Goal: Task Accomplishment & Management: Manage account settings

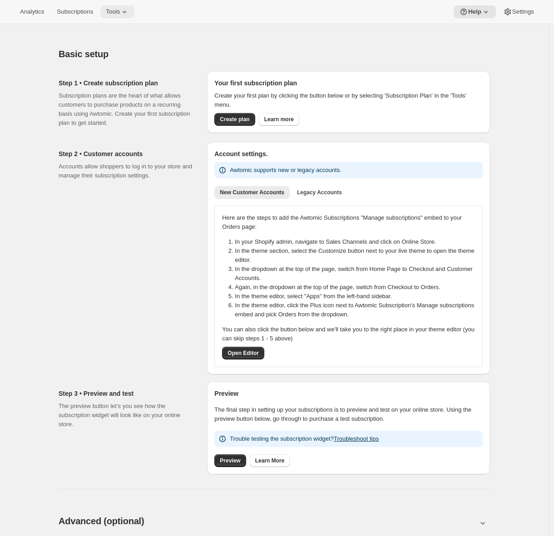
click at [118, 10] on span "Tools" at bounding box center [113, 11] width 14 height 7
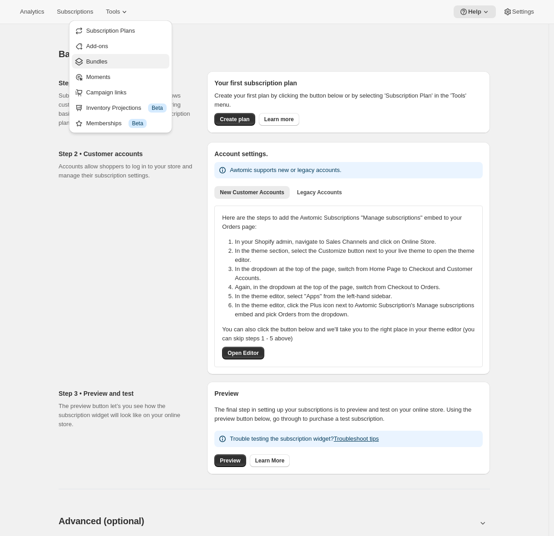
click at [112, 58] on span "Bundles" at bounding box center [126, 61] width 80 height 9
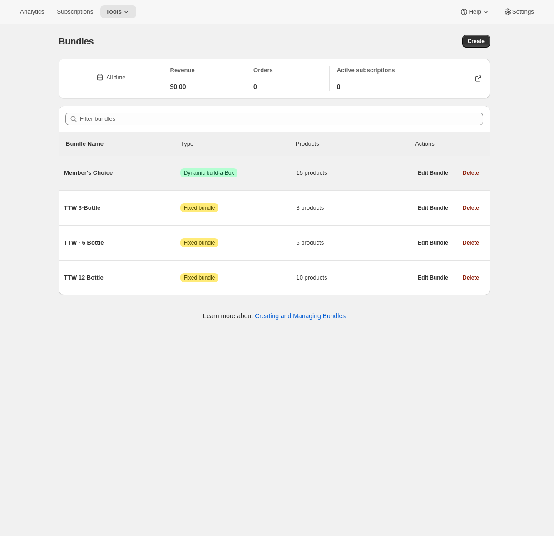
click at [103, 172] on span "Member's Choice" at bounding box center [122, 173] width 116 height 9
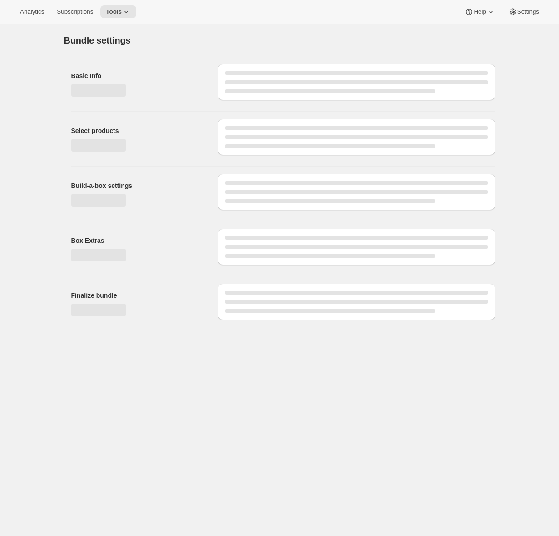
type input "Member's Choice"
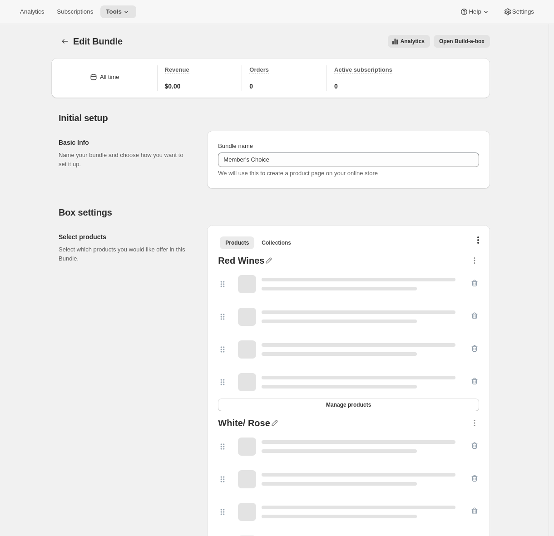
click at [470, 43] on span "Open Build-a-box" at bounding box center [461, 41] width 45 height 7
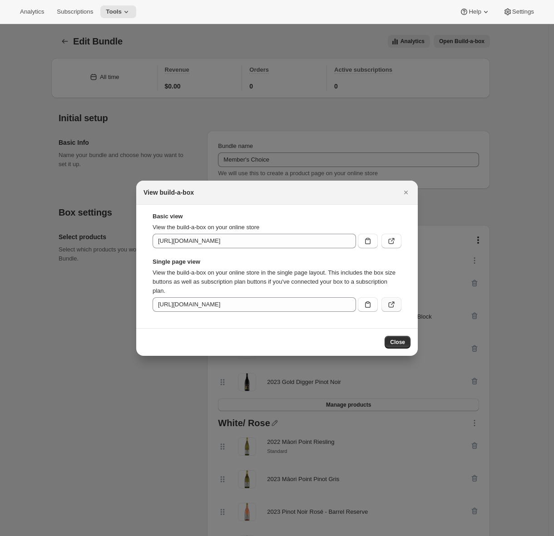
click at [393, 307] on icon ":r49:" at bounding box center [391, 304] width 9 height 9
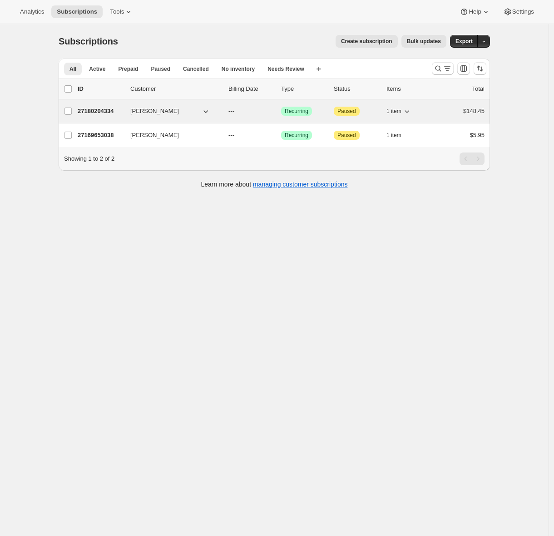
click at [84, 111] on p "27180204334" at bounding box center [100, 111] width 45 height 9
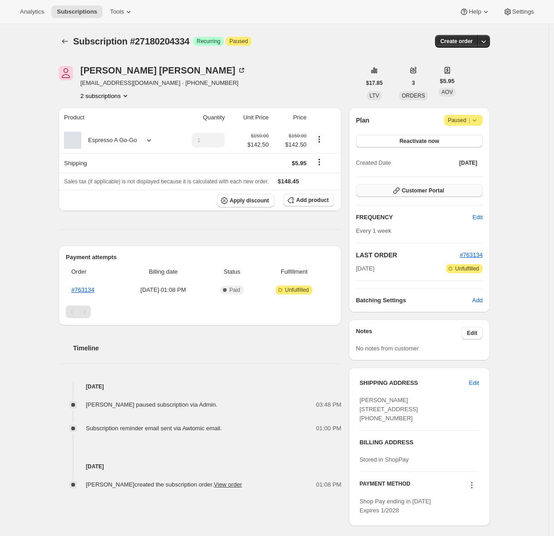
click at [433, 184] on div "Plan Attention Paused | Reactivate now Created Date Jul 29, 2025 Customer Porta…" at bounding box center [419, 210] width 127 height 190
click at [432, 197] on div "Customer Portal" at bounding box center [419, 191] width 127 height 14
click at [430, 194] on span "Customer Portal" at bounding box center [423, 190] width 42 height 7
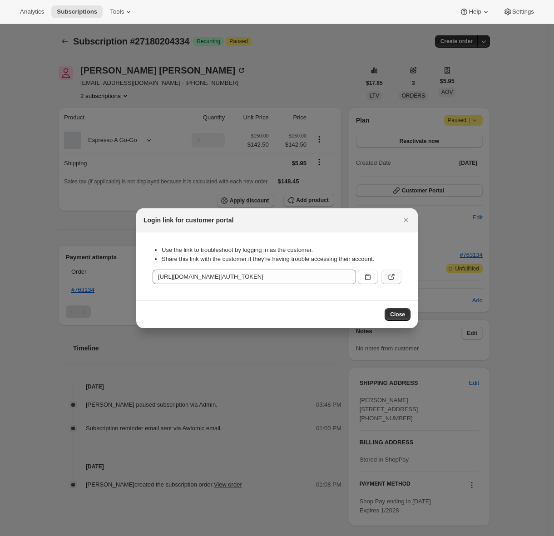
click at [395, 278] on icon ":r2v:" at bounding box center [391, 277] width 9 height 9
click at [483, 10] on icon at bounding box center [486, 11] width 9 height 9
click at [472, 30] on span "Setup guide" at bounding box center [472, 30] width 31 height 7
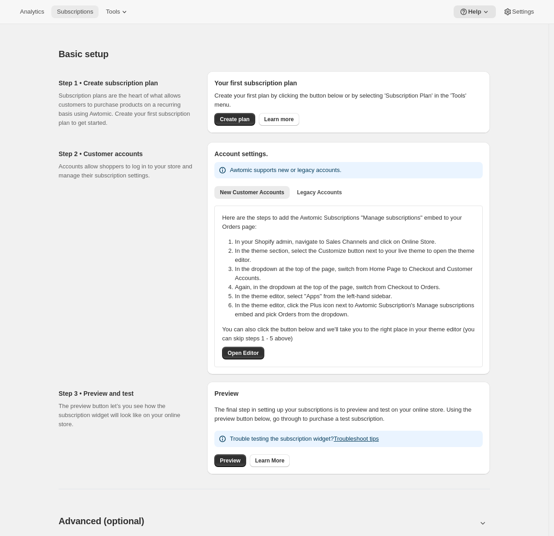
click at [61, 15] on span "Subscriptions" at bounding box center [75, 11] width 36 height 7
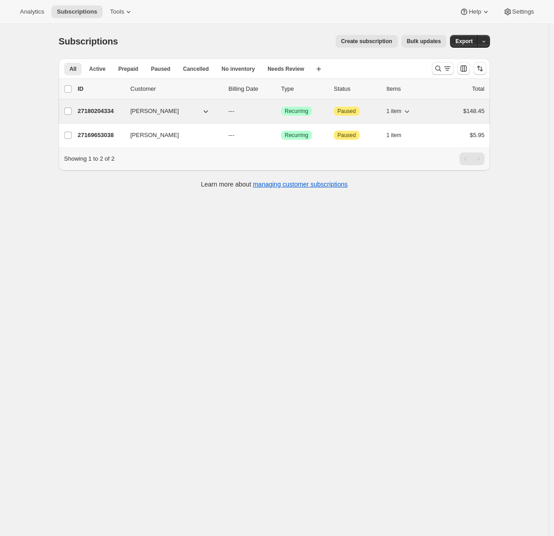
click at [100, 116] on div "27180204334 Emily Yuhas --- Success Recurring Attention Paused 1 item $148.45" at bounding box center [281, 111] width 407 height 13
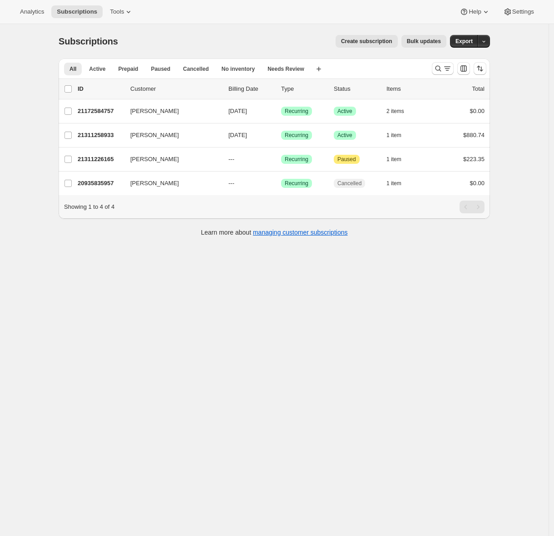
click at [149, 353] on div "Subscriptions. This page is ready Subscriptions Create subscription Bulk update…" at bounding box center [274, 292] width 549 height 536
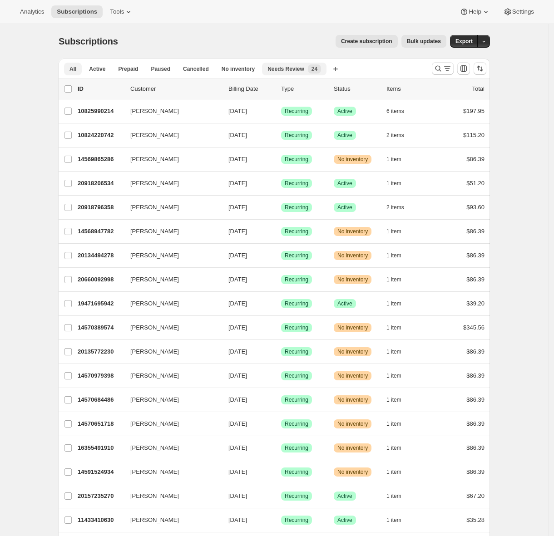
click at [302, 71] on span "Needs Review" at bounding box center [286, 68] width 37 height 7
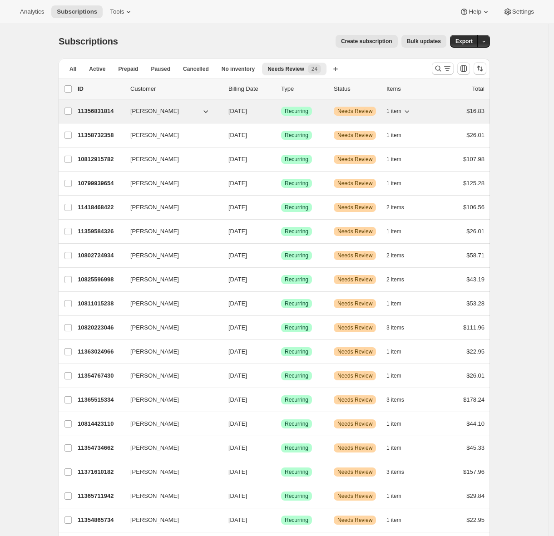
click at [97, 113] on p "11356831814" at bounding box center [100, 111] width 45 height 9
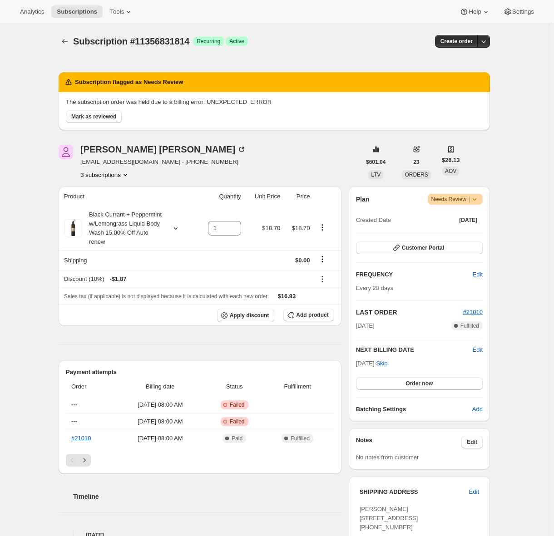
click at [53, 411] on div "Subscription #11356831814. This page is ready Subscription #11356831814 Success…" at bounding box center [274, 431] width 453 height 815
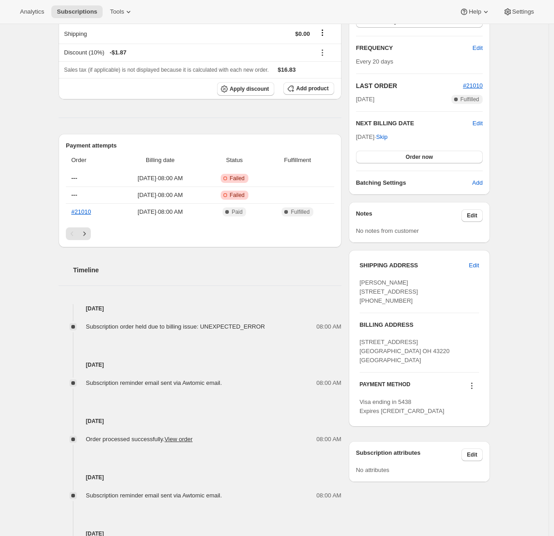
scroll to position [302, 0]
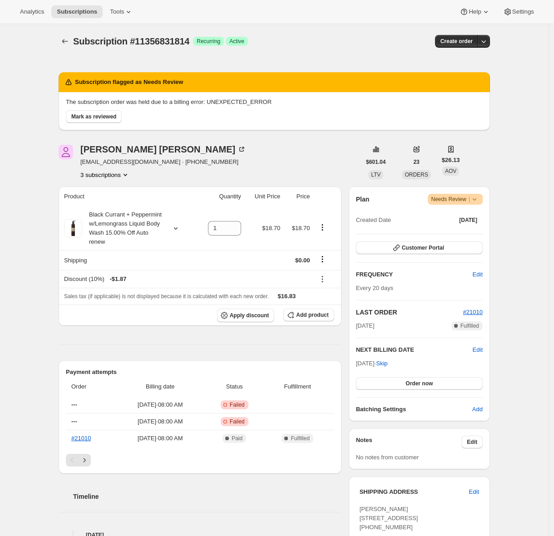
click at [45, 251] on div "Subscription #11356831814. This page is ready Subscription #11356831814 Success…" at bounding box center [274, 431] width 549 height 815
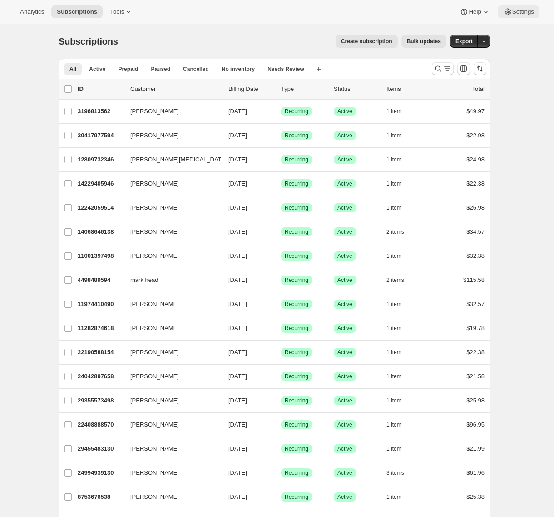
click at [527, 12] on span "Settings" at bounding box center [523, 11] width 22 height 7
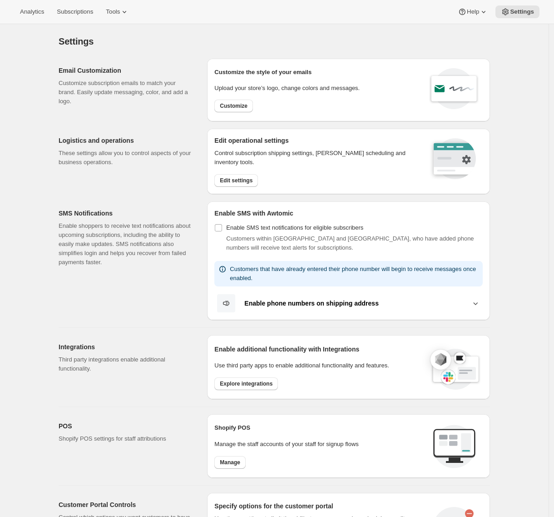
click at [84, 20] on div "Analytics Subscriptions Tools Help Settings" at bounding box center [277, 12] width 554 height 24
click at [83, 13] on span "Subscriptions" at bounding box center [75, 11] width 36 height 7
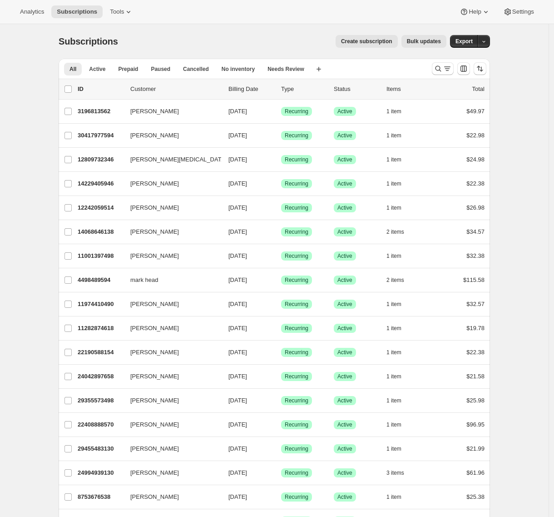
click at [420, 41] on span "Bulk updates" at bounding box center [424, 41] width 34 height 7
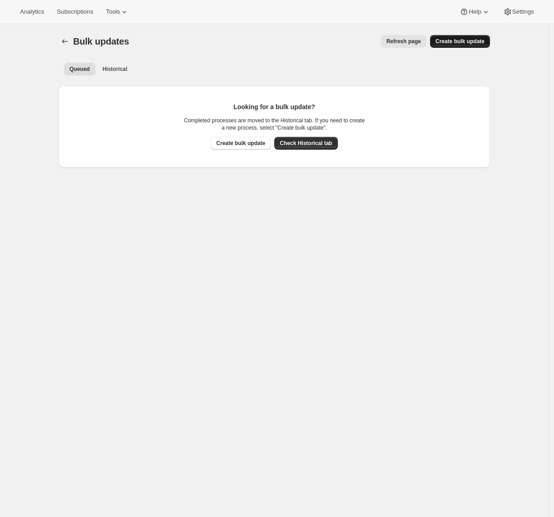
click at [460, 42] on span "Create bulk update" at bounding box center [460, 41] width 49 height 7
select select "16"
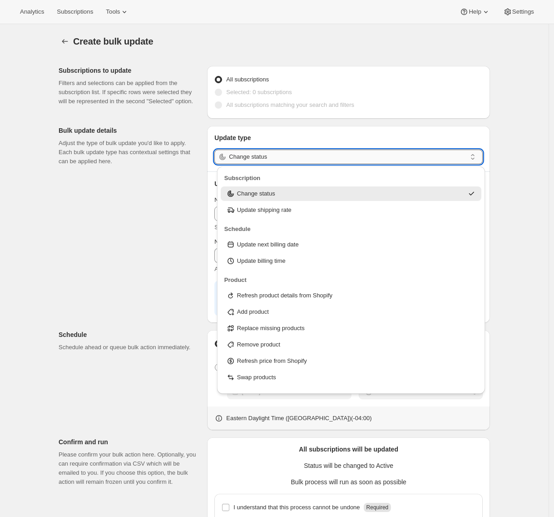
drag, startPoint x: 323, startPoint y: 152, endPoint x: 323, endPoint y: 157, distance: 5.1
click at [323, 152] on input "Change status" at bounding box center [348, 156] width 238 height 15
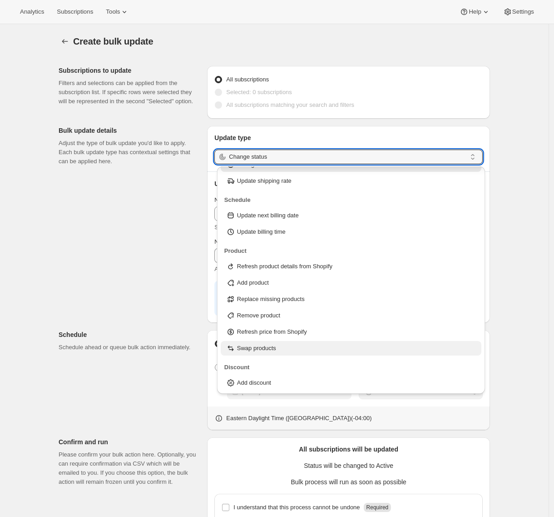
scroll to position [121, 0]
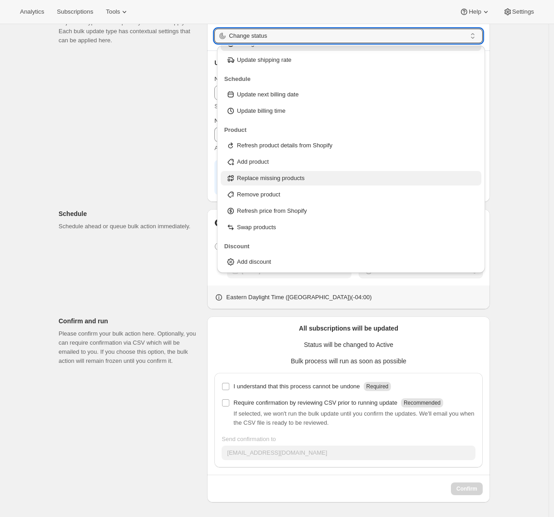
click at [270, 174] on p "Replace missing products" at bounding box center [271, 178] width 68 height 9
type input "Replace missing products"
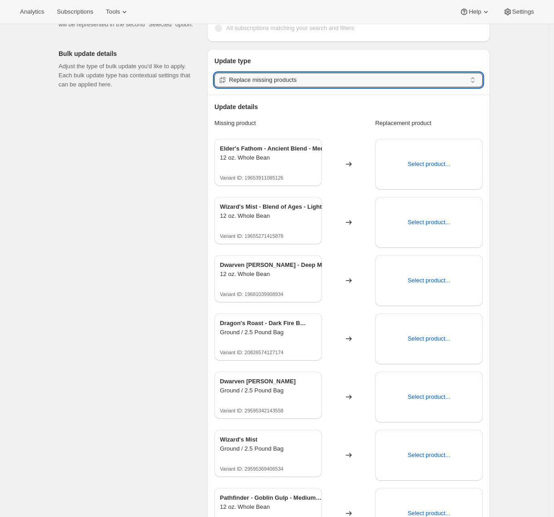
scroll to position [0, 0]
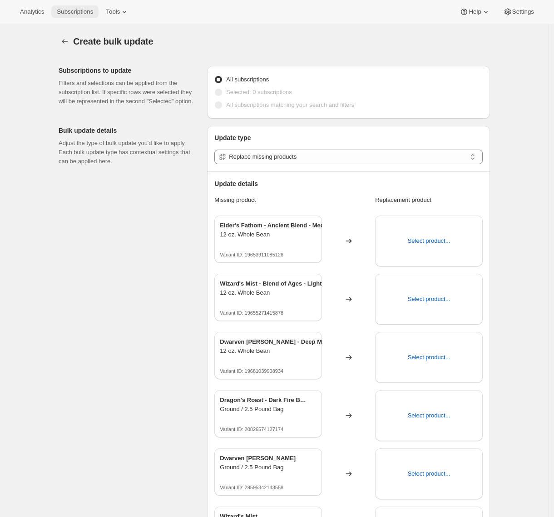
click at [79, 16] on button "Subscriptions" at bounding box center [74, 11] width 47 height 13
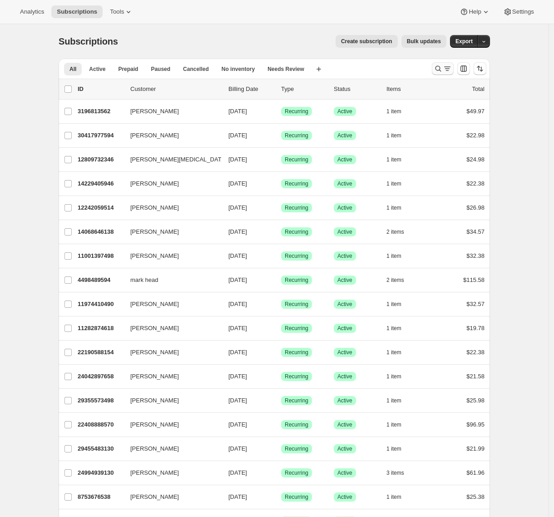
click at [449, 71] on icon "Search and filter results" at bounding box center [447, 68] width 9 height 9
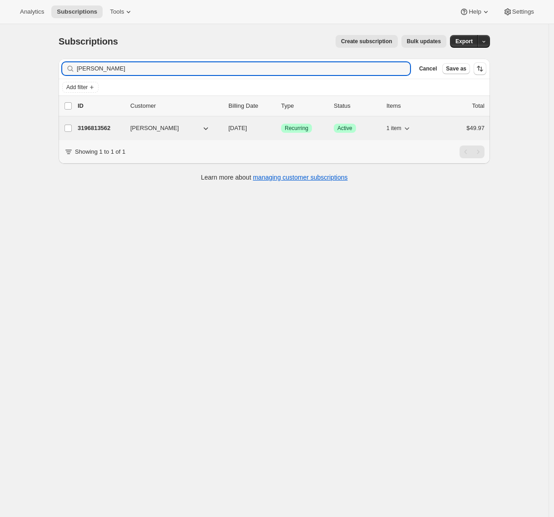
type input "michael mu"
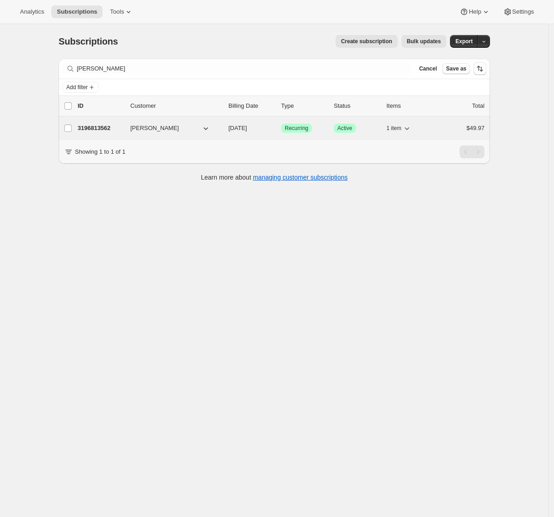
click at [103, 126] on p "3196813562" at bounding box center [100, 128] width 45 height 9
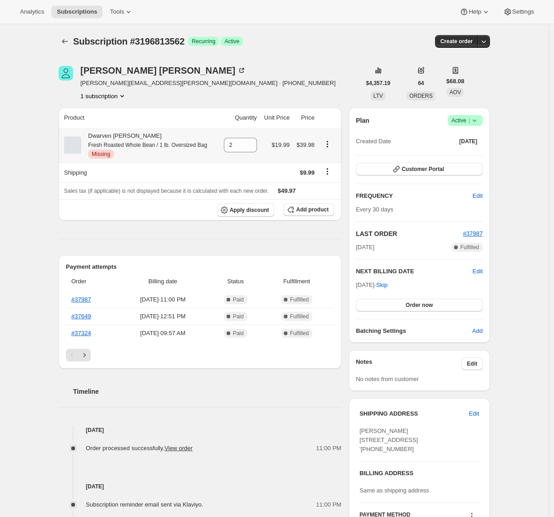
click at [332, 145] on icon "Product actions" at bounding box center [327, 143] width 9 height 9
click at [55, 185] on div "Michael Mulder michael.a.mulder@gmail.com · +18477270114 1 subscription $4,357.…" at bounding box center [270, 402] width 439 height 702
click at [119, 9] on span "Tools" at bounding box center [117, 11] width 14 height 7
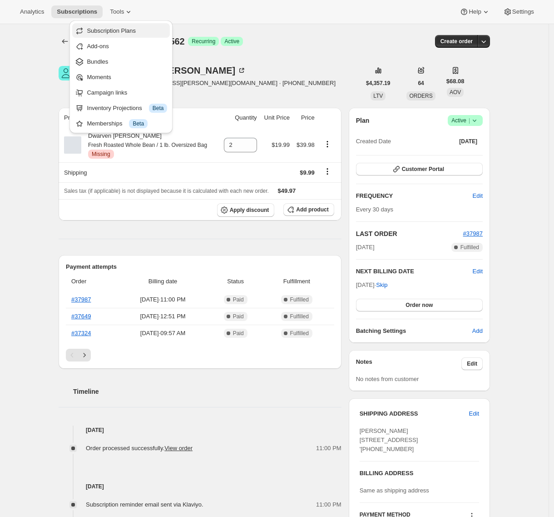
click at [124, 32] on span "Subscription Plans" at bounding box center [111, 30] width 49 height 7
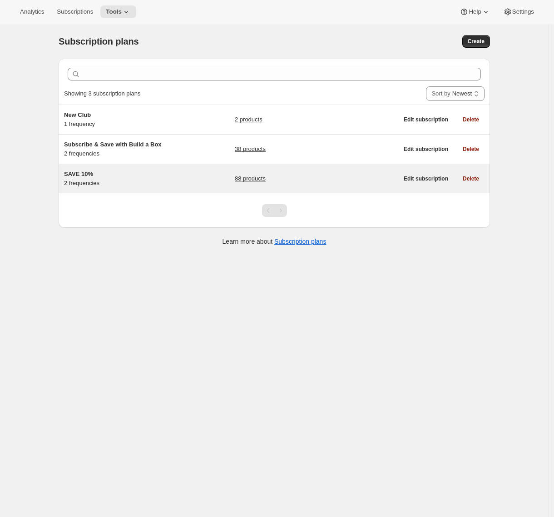
click at [149, 177] on h5 "SAVE 10%" at bounding box center [121, 173] width 114 height 9
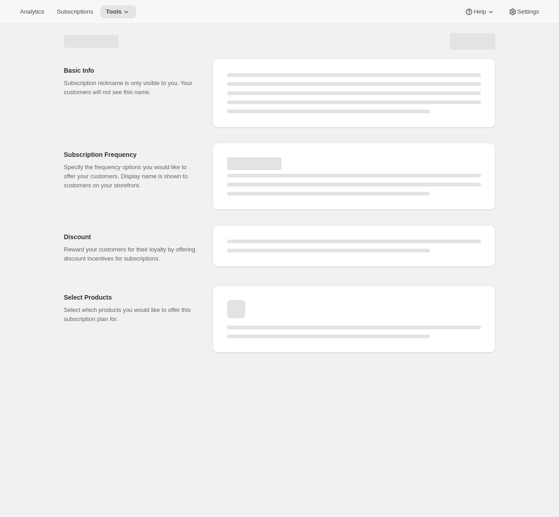
select select "WEEK"
select select "MONTH"
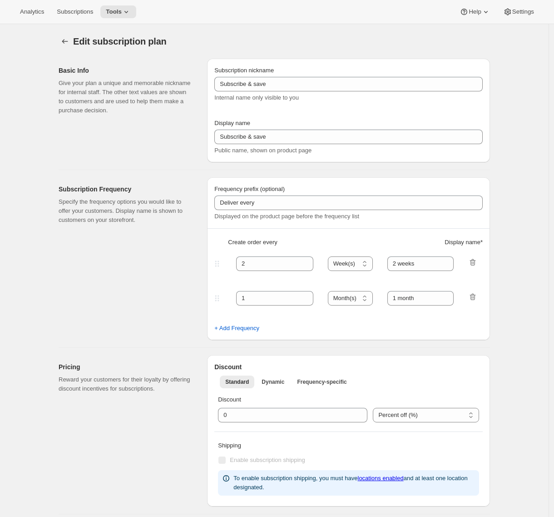
type input "SAVE 10%"
type input "SAVE 10% WITH ROAST & SHIP DELIVERY"
type input "DELIVER FRESH EVERY:"
type input "1"
select select "MONTH"
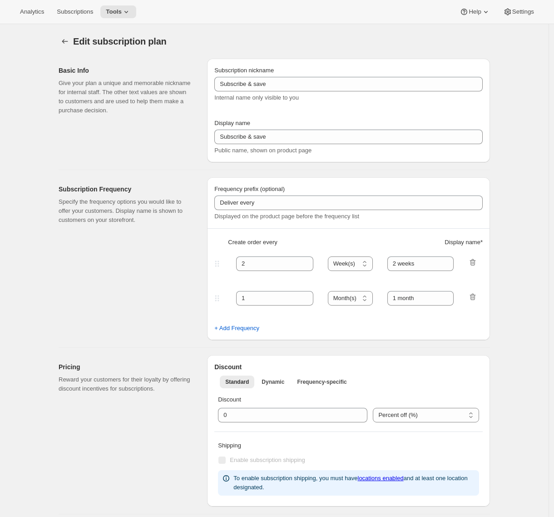
type input "One Month"
type input "2"
select select "WEEK"
type input "Two Weeks"
type input "10"
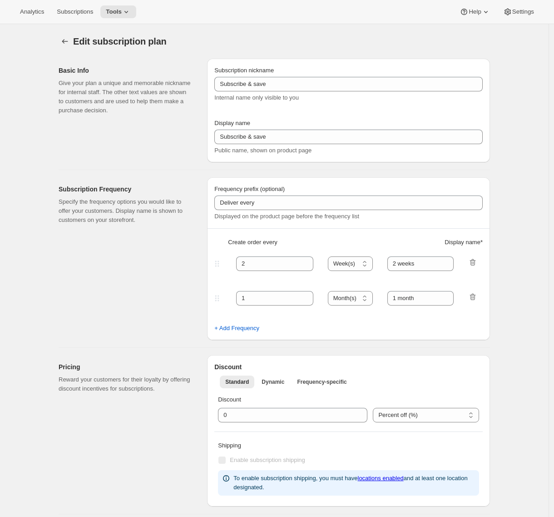
type input "Don't worry! You can adjust, cancel, add or delete your deliveries anytime."
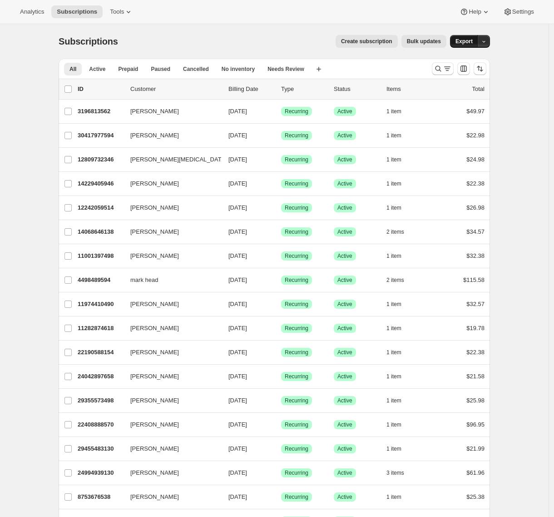
click at [467, 38] on span "Export" at bounding box center [464, 41] width 17 height 7
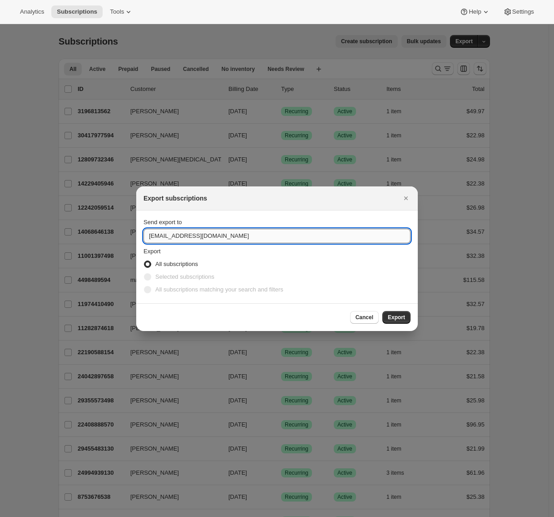
click at [187, 236] on input "[EMAIL_ADDRESS][DOMAIN_NAME]" at bounding box center [277, 235] width 267 height 15
type input "[PERSON_NAME][EMAIL_ADDRESS][DOMAIN_NAME]"
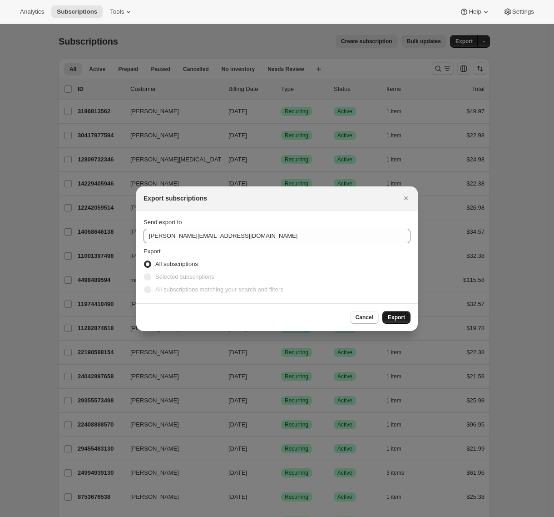
click at [401, 316] on span "Export" at bounding box center [396, 316] width 17 height 7
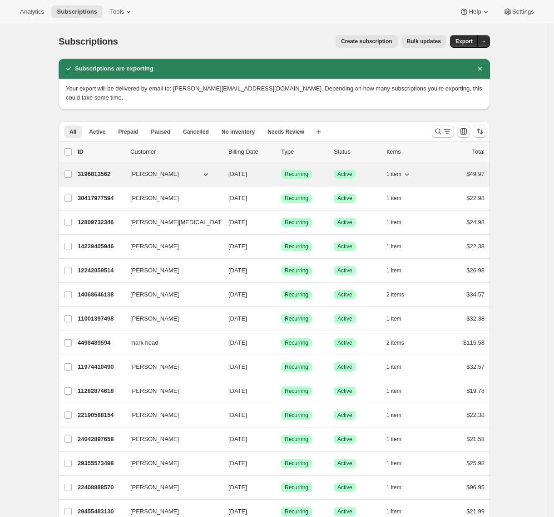
click at [97, 169] on div "3196813562 [PERSON_NAME] [DATE] Success Recurring Success Active 1 item $49.97" at bounding box center [281, 174] width 407 height 13
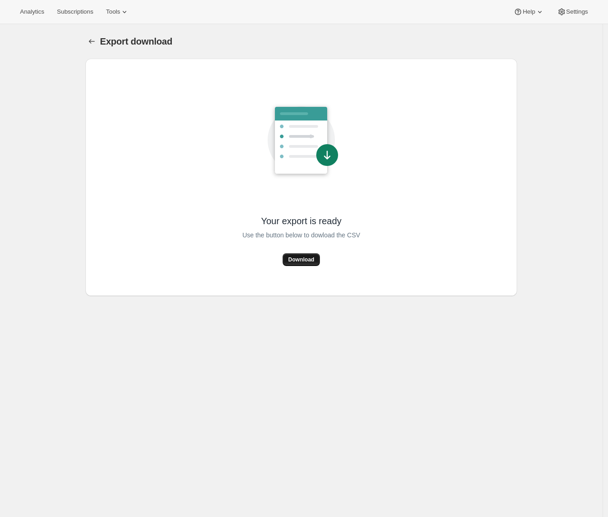
click at [310, 263] on button "Download" at bounding box center [301, 259] width 37 height 13
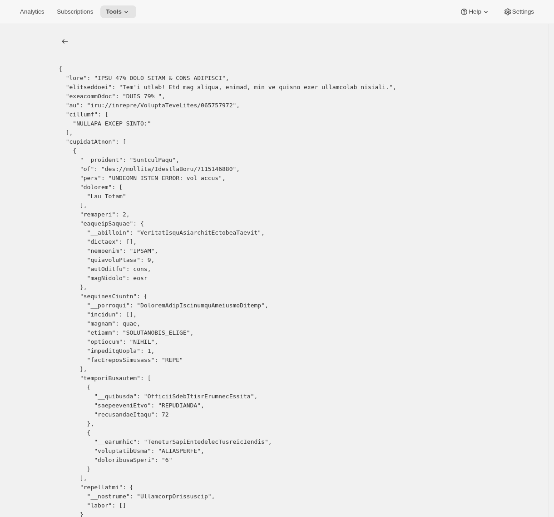
copy pre "3037987066"
